Goal: Task Accomplishment & Management: Manage account settings

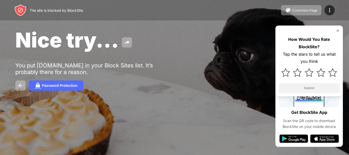
click at [19, 91] on div "Nice try... You put youtube.com in your Block Sites list. It’s probably there f…" at bounding box center [174, 59] width 349 height 118
click at [17, 87] on img at bounding box center [20, 85] width 6 height 6
click at [20, 84] on img at bounding box center [20, 85] width 6 height 6
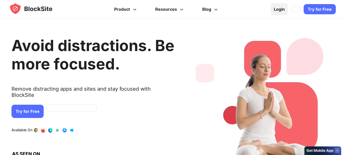
click at [284, 11] on link "Login" at bounding box center [279, 9] width 17 height 12
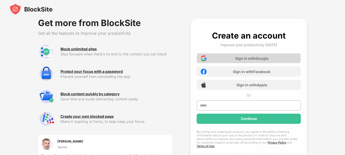
click at [251, 57] on div "Sign in with Google" at bounding box center [251, 58] width 33 height 4
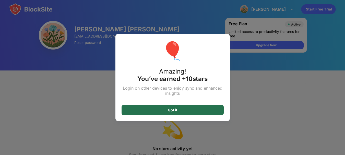
click at [197, 114] on div "Got it" at bounding box center [173, 110] width 102 height 10
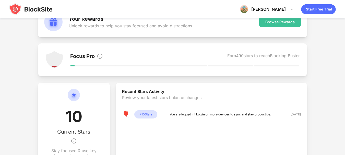
scroll to position [77, 0]
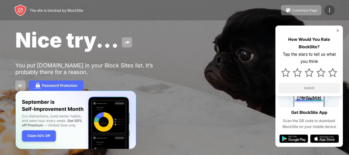
click at [329, 13] on img at bounding box center [329, 10] width 6 height 6
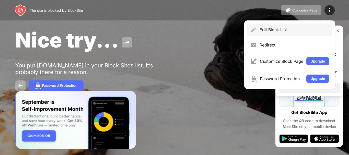
click at [321, 30] on div "Edit Block List" at bounding box center [293, 29] width 69 height 5
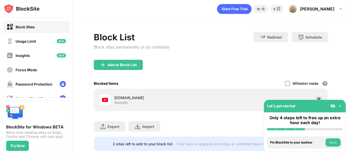
scroll to position [14, 0]
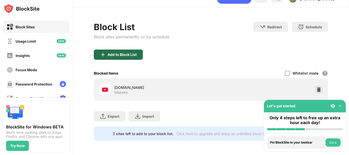
click at [125, 53] on div "Add to Block List" at bounding box center [121, 55] width 29 height 4
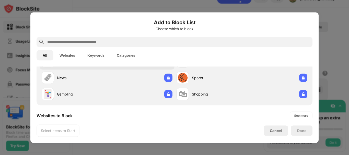
scroll to position [77, 0]
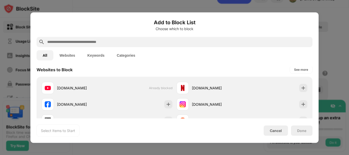
click at [156, 96] on div "facebook.com" at bounding box center [107, 104] width 135 height 16
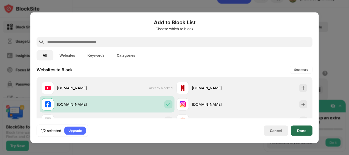
click at [302, 131] on div "Done" at bounding box center [301, 130] width 9 height 4
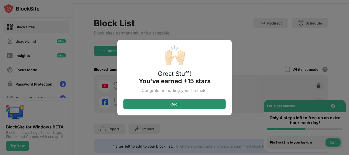
click at [182, 105] on div "Cool" at bounding box center [174, 104] width 102 height 10
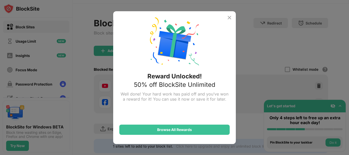
click at [227, 21] on div "Reward Unlocked! 50% off BlockSite Unlimited Well done! Your hard work has paid…" at bounding box center [174, 77] width 123 height 133
click at [225, 18] on div "Reward Unlocked! 50% off BlockSite Unlimited Well done! Your hard work has paid…" at bounding box center [174, 77] width 123 height 133
click at [229, 15] on img at bounding box center [229, 18] width 6 height 6
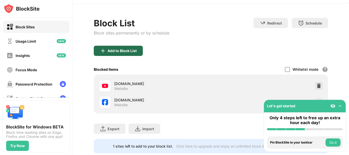
click at [138, 53] on div "Add to Block List" at bounding box center [118, 51] width 49 height 10
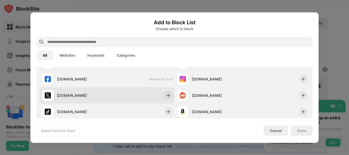
scroll to position [102, 0]
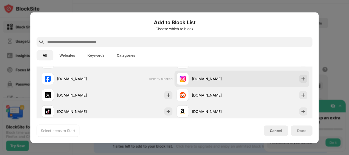
click at [214, 77] on div "instagram.com" at bounding box center [217, 78] width 50 height 5
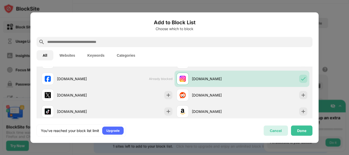
click at [281, 129] on div "Cancel" at bounding box center [276, 130] width 12 height 4
